Goal: Task Accomplishment & Management: Use online tool/utility

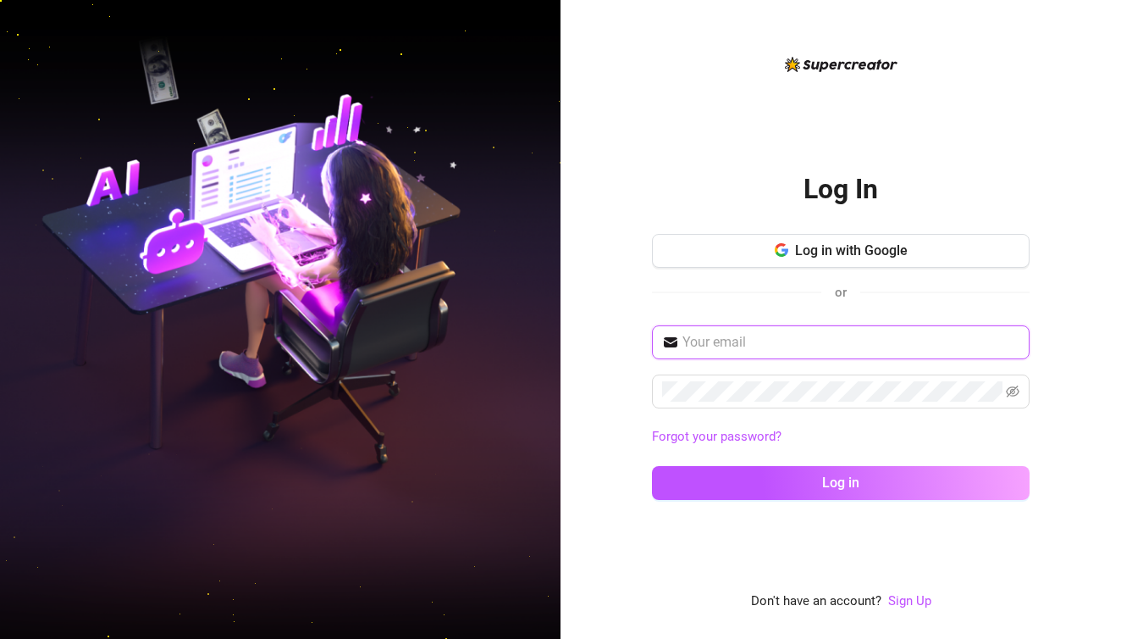
click at [794, 340] on input "text" at bounding box center [851, 342] width 337 height 20
type input "[PERSON_NAME][EMAIL_ADDRESS][DOMAIN_NAME]"
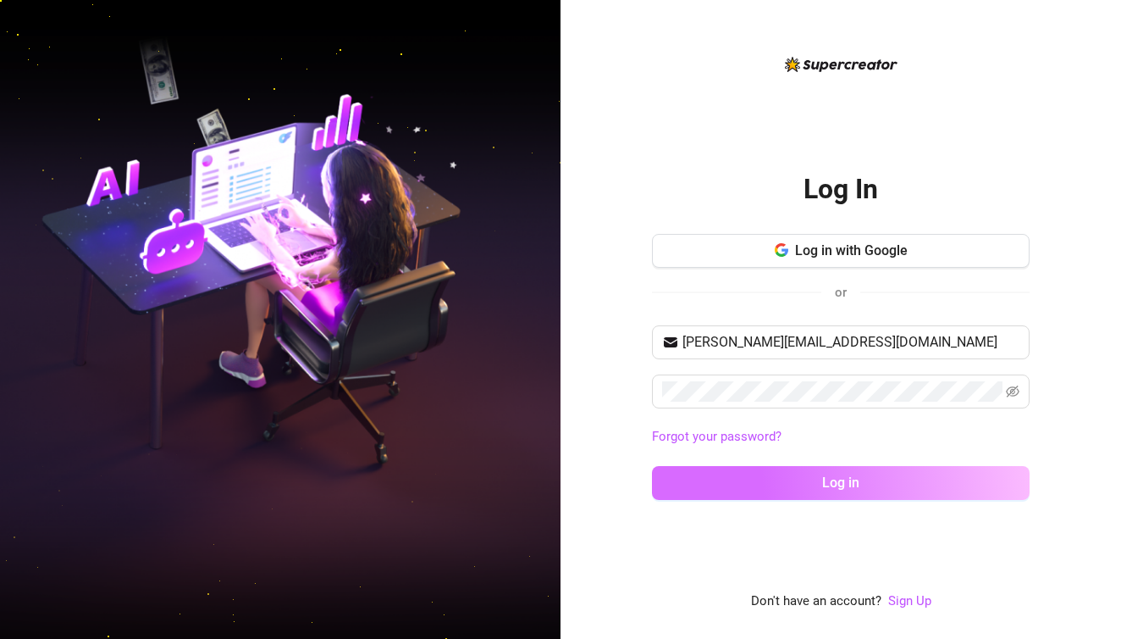
click at [937, 475] on button "Log in" at bounding box center [841, 483] width 378 height 34
